Goal: Task Accomplishment & Management: Manage account settings

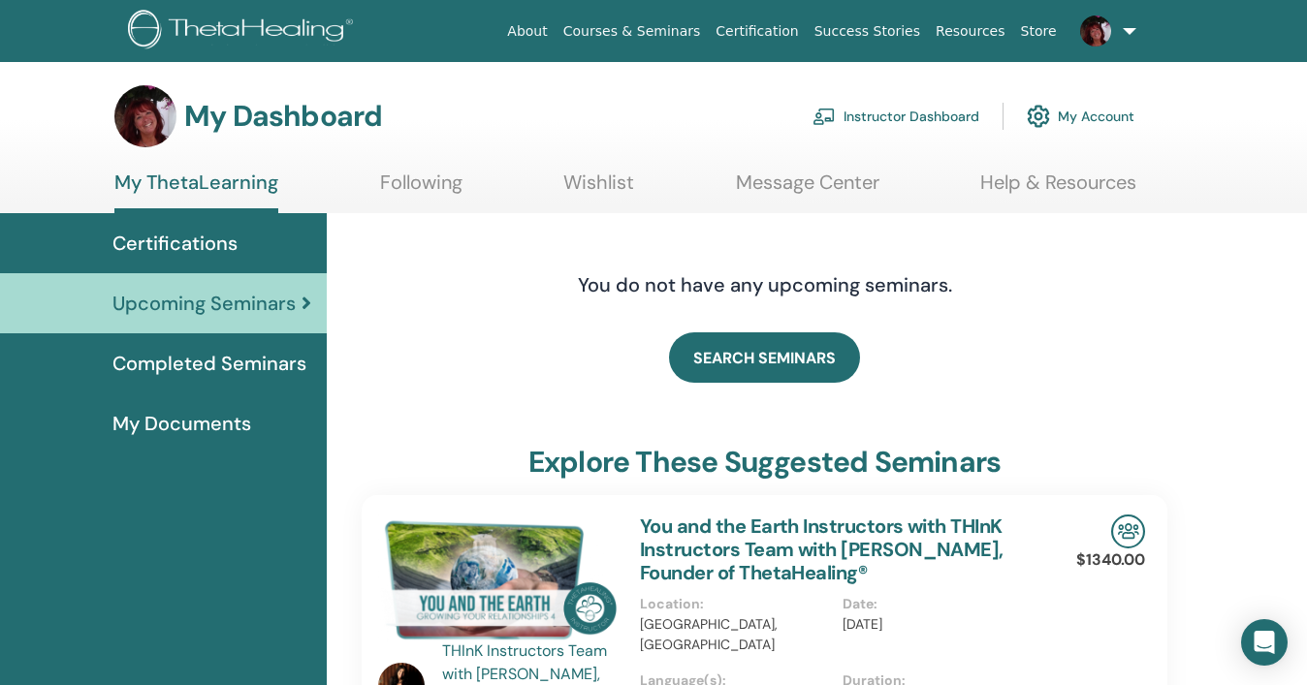
click at [907, 114] on link "Instructor Dashboard" at bounding box center [895, 116] width 167 height 43
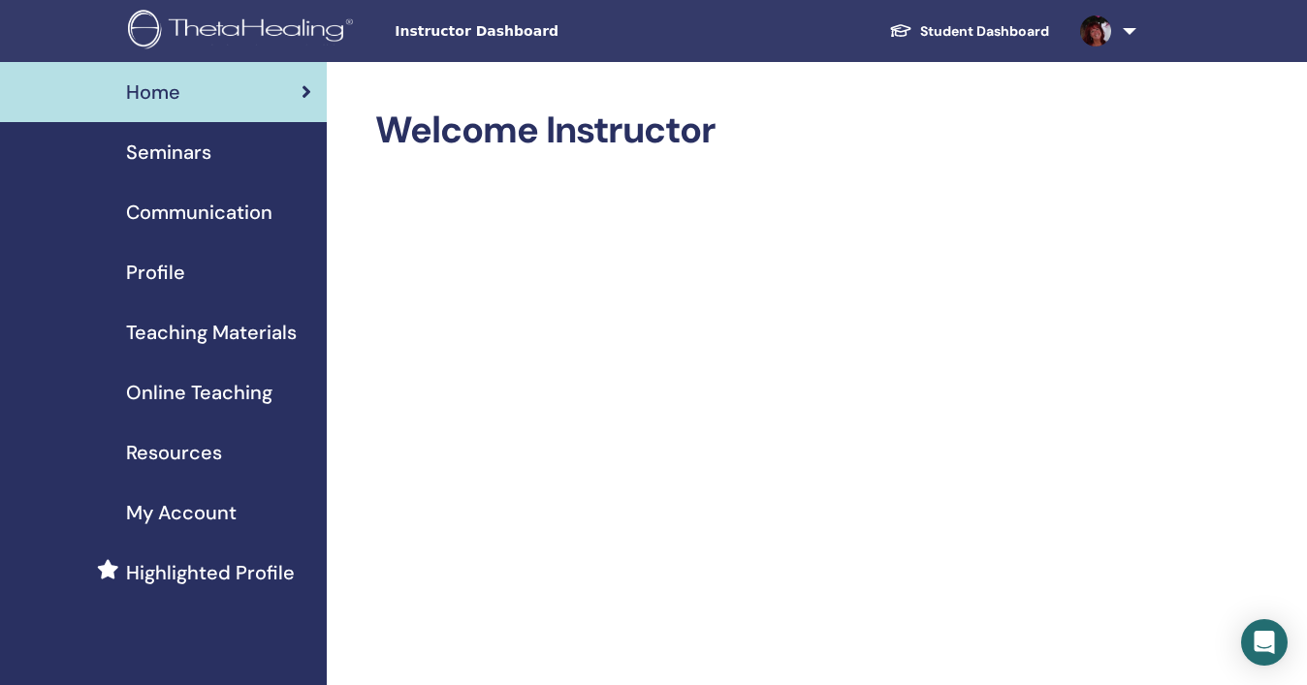
click at [189, 152] on span "Seminars" at bounding box center [168, 152] width 85 height 29
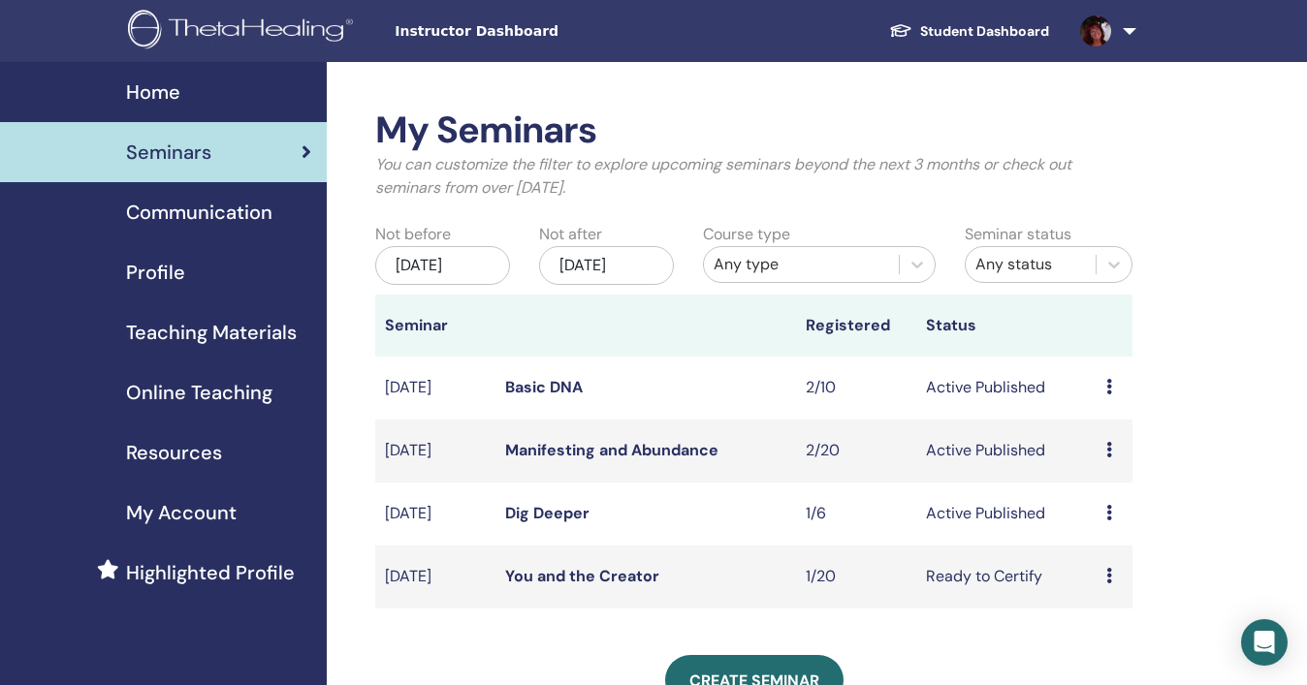
click at [546, 523] on link "Dig Deeper" at bounding box center [547, 513] width 84 height 20
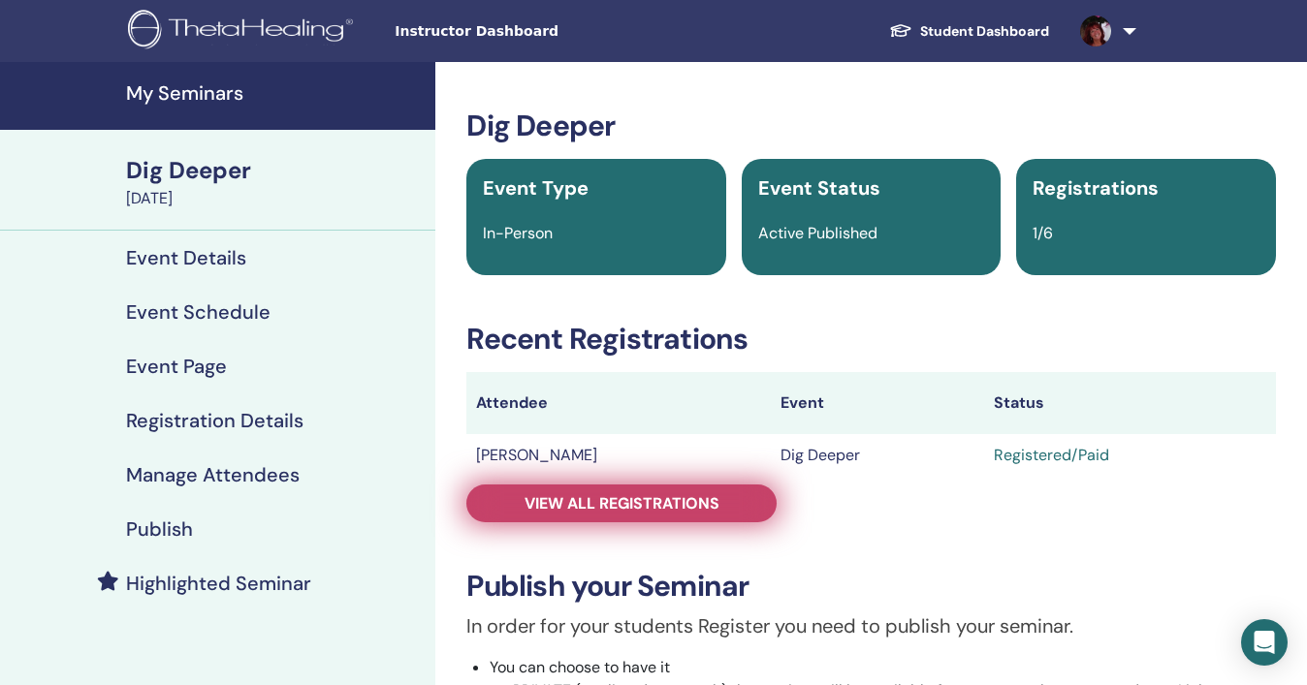
click at [651, 499] on span "View all registrations" at bounding box center [621, 503] width 195 height 20
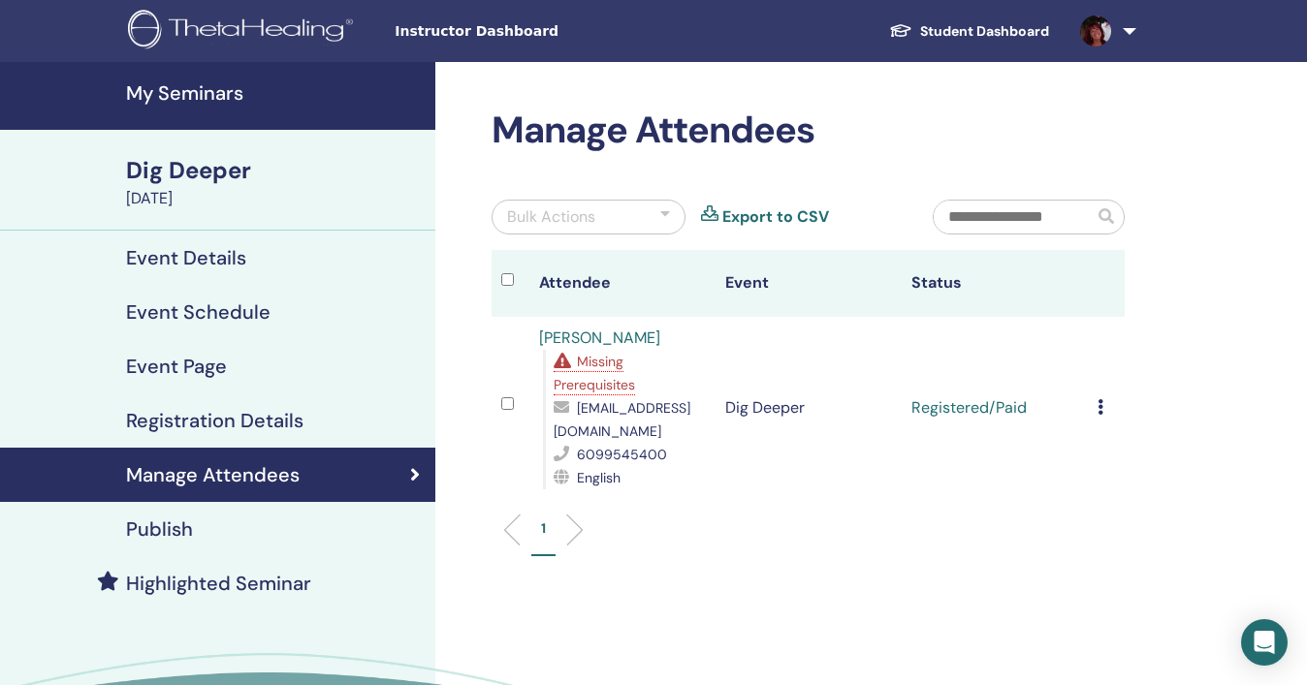
click at [608, 383] on span "Missing Prerequisites" at bounding box center [593, 373] width 81 height 41
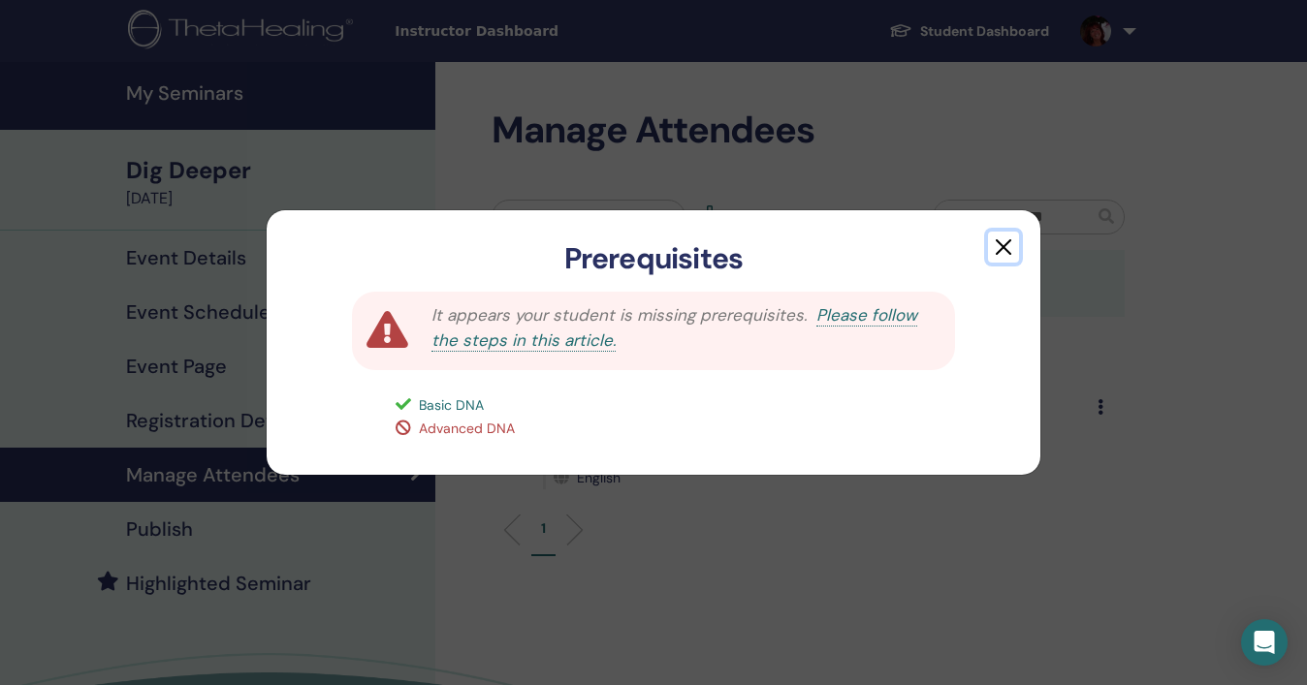
click at [1002, 245] on button "button" at bounding box center [1003, 247] width 31 height 31
